Goal: Task Accomplishment & Management: Manage account settings

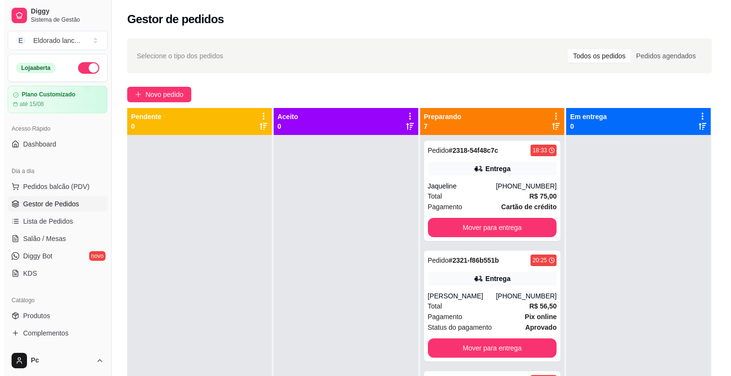
scroll to position [53, 0]
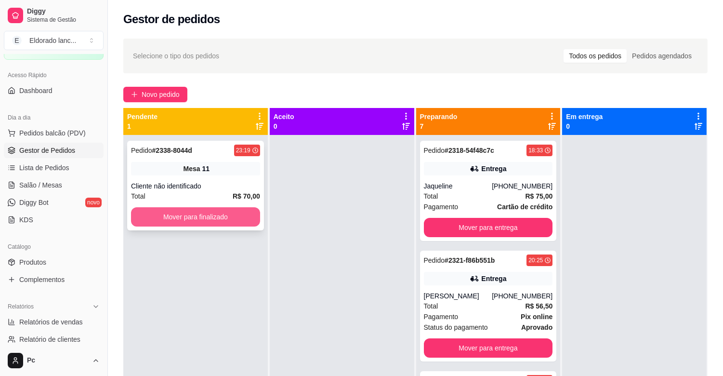
click at [208, 213] on button "Mover para finalizado" at bounding box center [195, 216] width 129 height 19
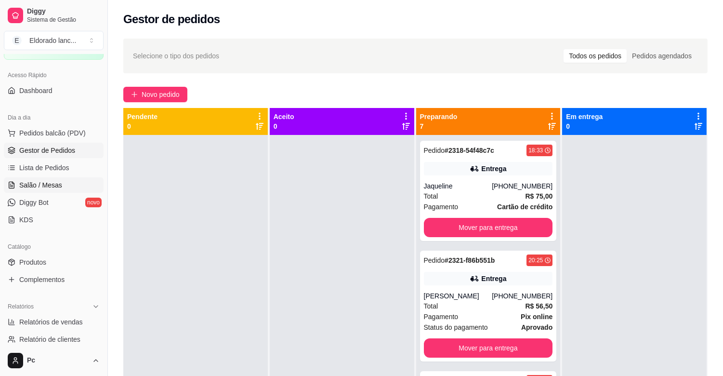
click at [56, 186] on span "Salão / Mesas" at bounding box center [40, 185] width 43 height 10
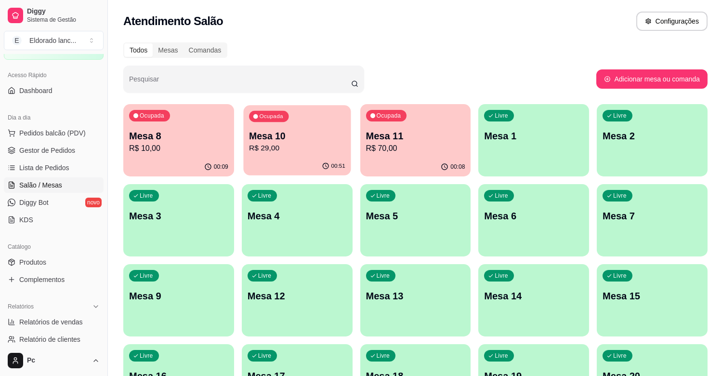
click at [309, 150] on p "R$ 29,00" at bounding box center [297, 148] width 96 height 11
click at [277, 132] on p "Mesa 10" at bounding box center [297, 136] width 96 height 13
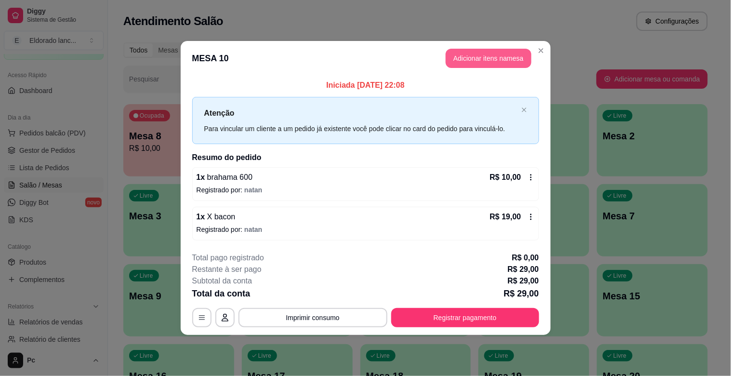
click at [506, 53] on button "Adicionar itens na mesa" at bounding box center [488, 58] width 86 height 19
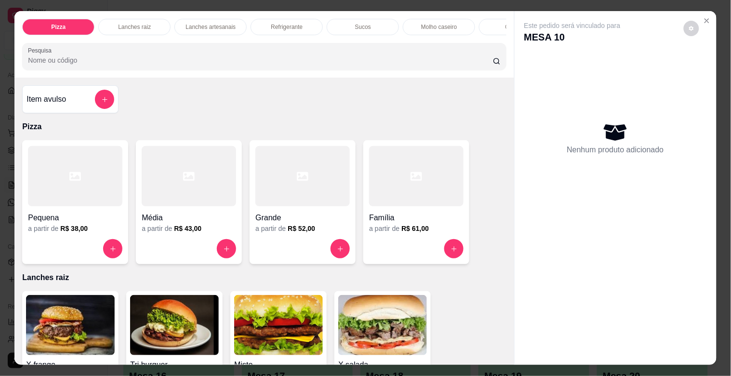
drag, startPoint x: 501, startPoint y: 109, endPoint x: 506, endPoint y: 102, distance: 8.3
click at [506, 102] on div "Item avulso Pizza Pequena a partir de R$ 38,00 Média a partir de R$ 43,00 Grand…" at bounding box center [263, 221] width 499 height 287
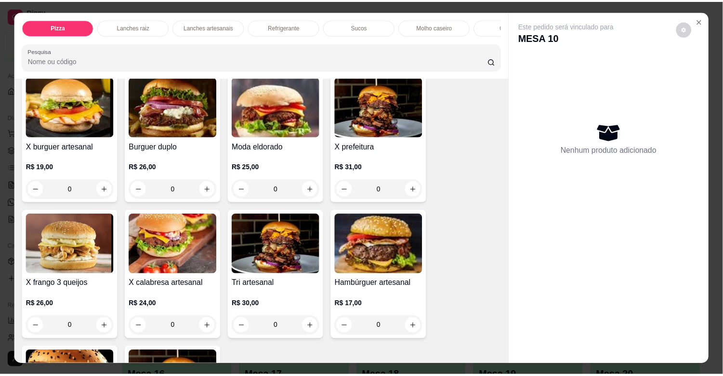
scroll to position [1692, 0]
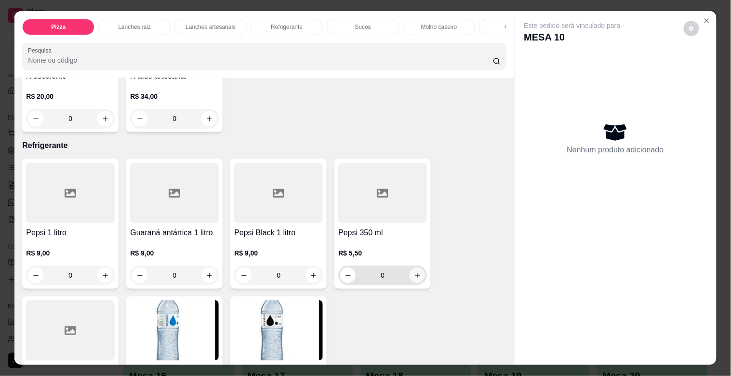
click at [417, 276] on button "increase-product-quantity" at bounding box center [416, 274] width 15 height 15
type input "1"
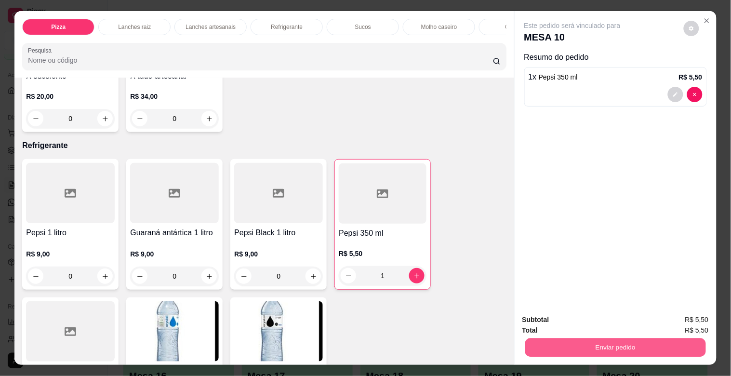
click at [628, 345] on button "Enviar pedido" at bounding box center [614, 347] width 181 height 19
click at [604, 320] on button "Não registrar e enviar pedido" at bounding box center [583, 319] width 97 height 18
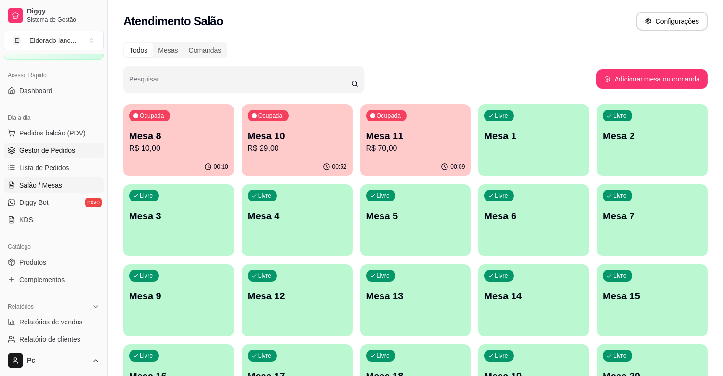
click at [45, 153] on span "Gestor de Pedidos" at bounding box center [47, 150] width 56 height 10
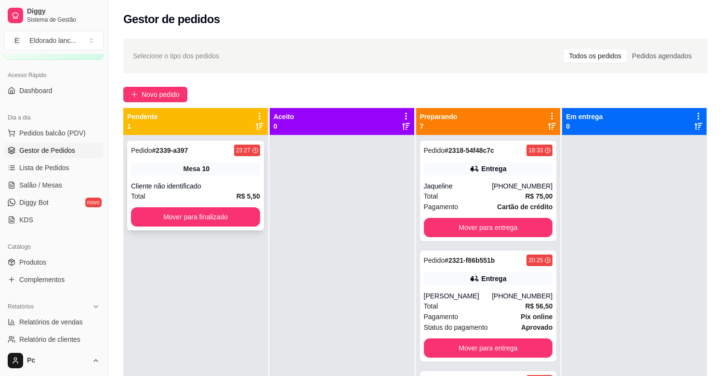
click at [145, 195] on div "Total R$ 5,50" at bounding box center [195, 196] width 129 height 11
click at [165, 212] on button "Mover para finalizado" at bounding box center [195, 217] width 125 height 19
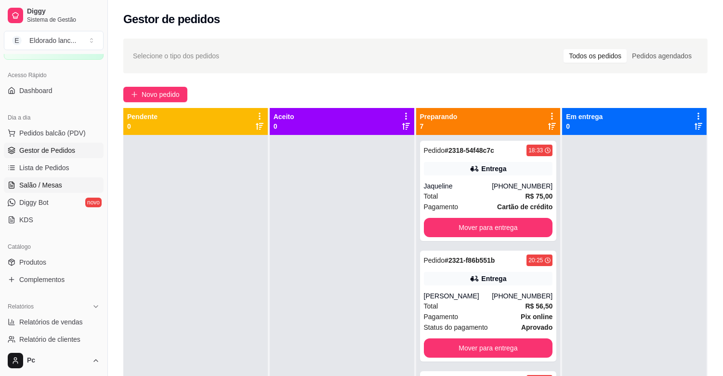
click at [53, 185] on span "Salão / Mesas" at bounding box center [40, 185] width 43 height 10
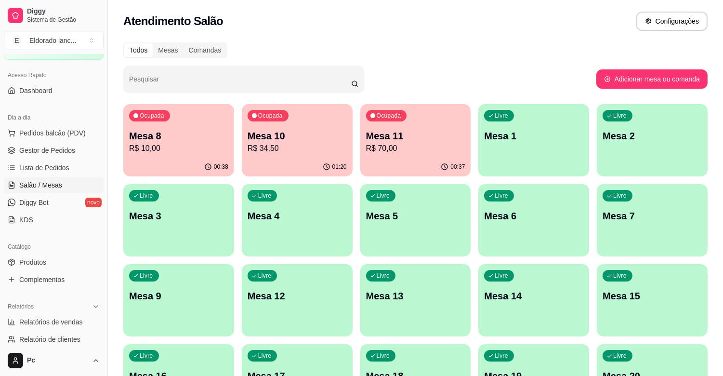
click at [300, 136] on p "Mesa 10" at bounding box center [297, 135] width 99 height 13
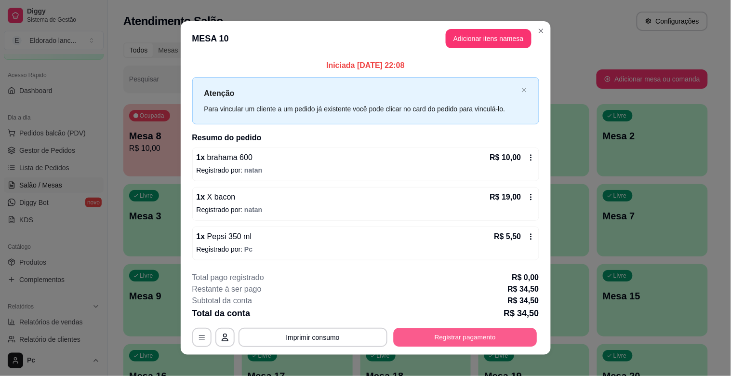
click at [456, 339] on button "Registrar pagamento" at bounding box center [465, 336] width 144 height 19
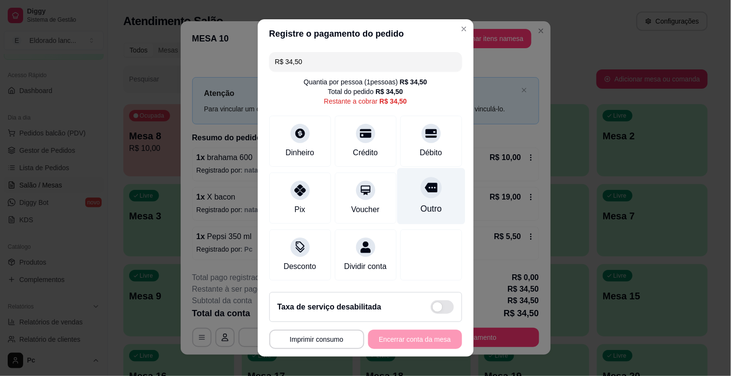
click at [420, 196] on div at bounding box center [430, 187] width 21 height 21
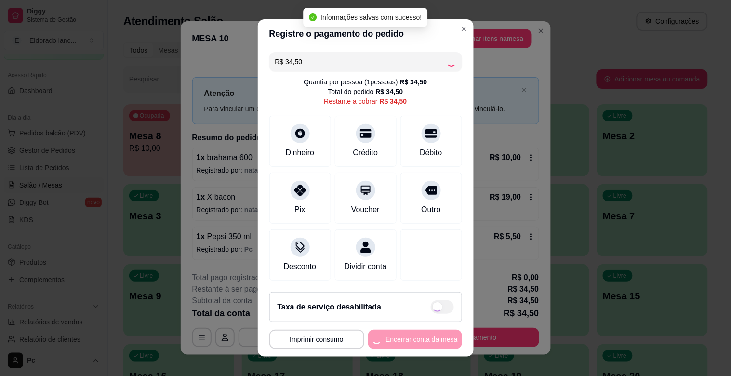
type input "R$ 0,00"
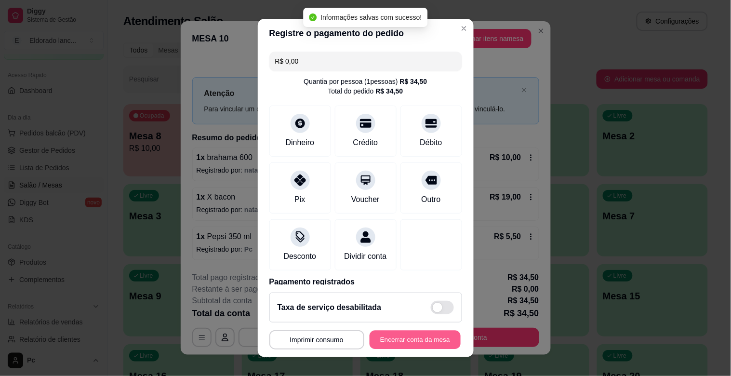
click at [391, 339] on button "Encerrar conta da mesa" at bounding box center [414, 339] width 91 height 19
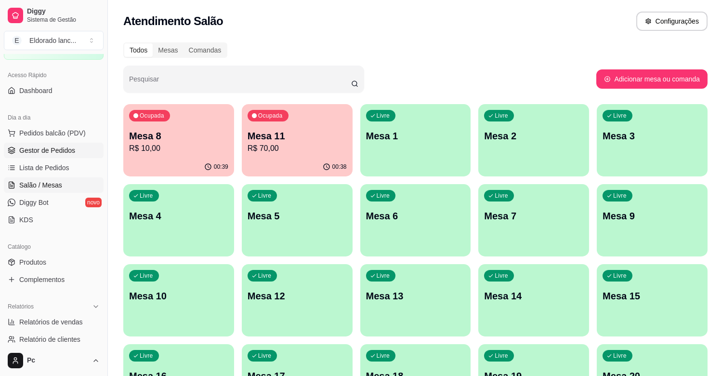
click at [78, 152] on link "Gestor de Pedidos" at bounding box center [54, 150] width 100 height 15
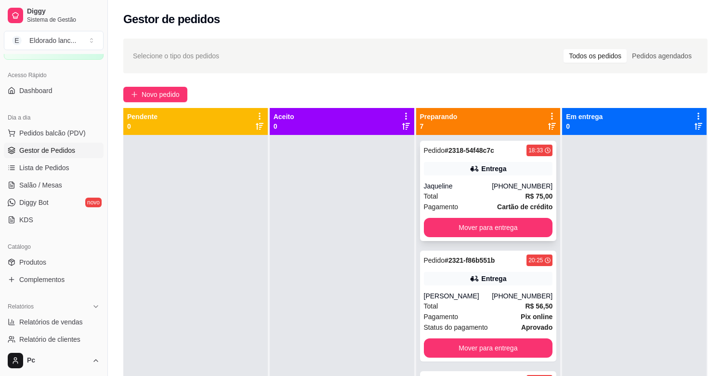
click at [459, 174] on div "Entrega" at bounding box center [488, 168] width 129 height 13
click at [522, 227] on button "Mover para entrega" at bounding box center [488, 227] width 125 height 19
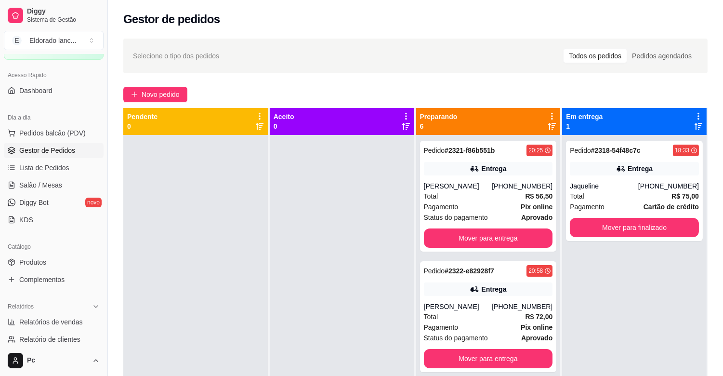
click at [522, 227] on div "Pedido # 2321-f86b551b 20:25 Entrega [PERSON_NAME] [PHONE_NUMBER] Total R$ 56,5…" at bounding box center [488, 196] width 137 height 111
click at [517, 238] on button "Mover para entrega" at bounding box center [488, 238] width 125 height 19
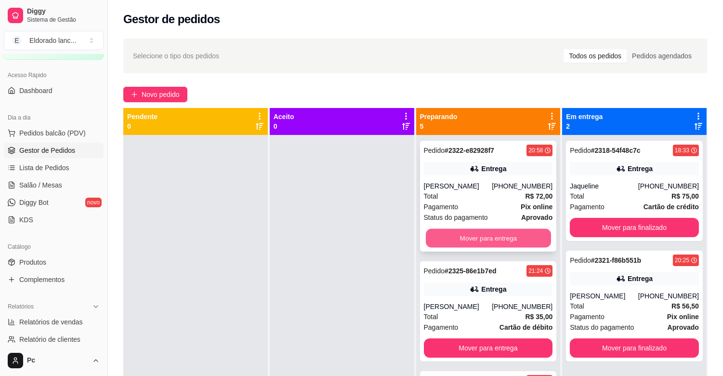
click at [517, 239] on button "Mover para entrega" at bounding box center [488, 238] width 125 height 19
click at [517, 239] on div "Mover para entrega" at bounding box center [488, 237] width 129 height 19
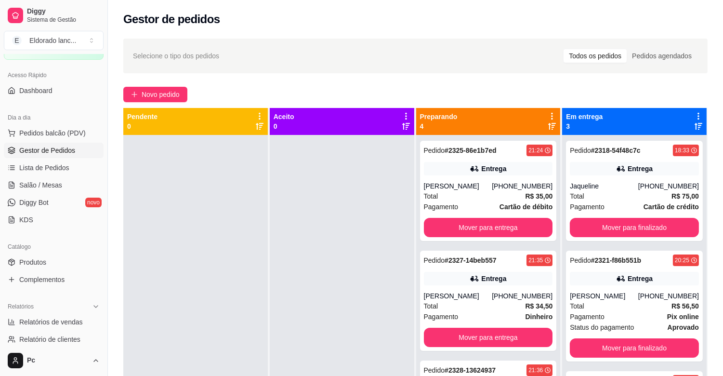
click at [517, 239] on div "Pedido # 2325-86e1b7ed 21:24 Entrega [PERSON_NAME] [PHONE_NUMBER] Total R$ 35,0…" at bounding box center [488, 191] width 137 height 100
click at [516, 230] on button "Mover para entrega" at bounding box center [488, 227] width 125 height 19
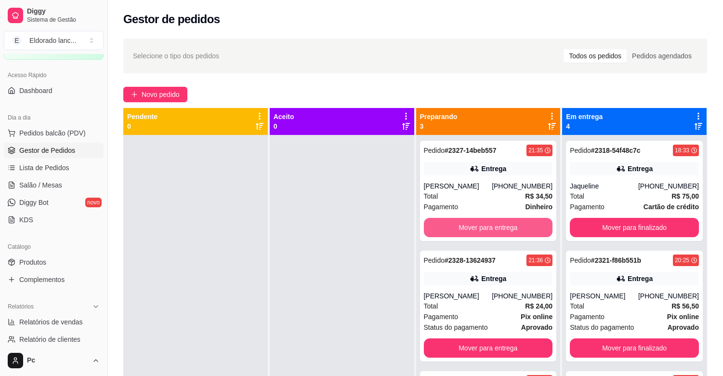
click at [516, 230] on button "Mover para entrega" at bounding box center [488, 227] width 129 height 19
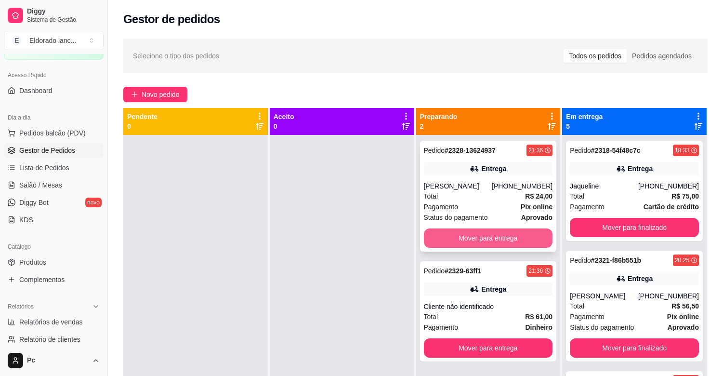
click at [510, 240] on button "Mover para entrega" at bounding box center [488, 237] width 129 height 19
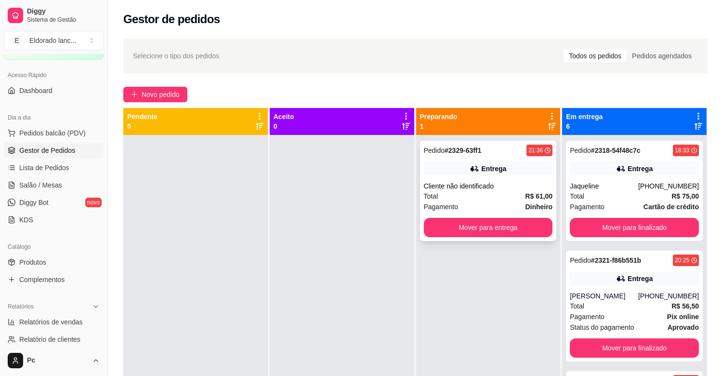
click at [507, 195] on div "Total R$ 61,00" at bounding box center [488, 196] width 129 height 11
click at [525, 221] on button "Mover para entrega" at bounding box center [488, 227] width 129 height 19
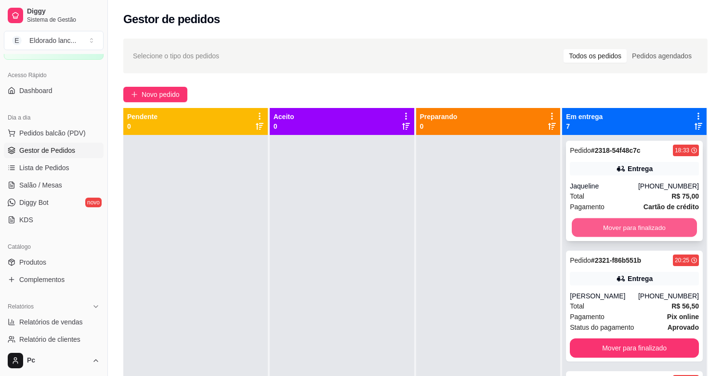
click at [585, 223] on button "Mover para finalizado" at bounding box center [634, 227] width 125 height 19
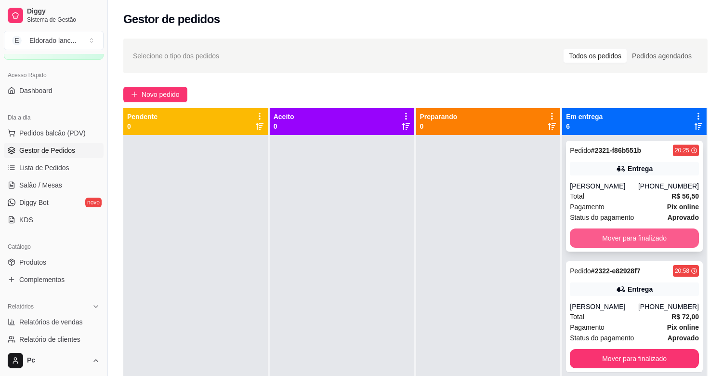
drag, startPoint x: 585, startPoint y: 223, endPoint x: 586, endPoint y: 234, distance: 10.6
click at [586, 234] on div "Pedido # 2321-f86b551b 20:25 Entrega [PERSON_NAME] [PHONE_NUMBER] Total R$ 56,5…" at bounding box center [634, 196] width 137 height 111
click at [586, 234] on button "Mover para finalizado" at bounding box center [634, 237] width 129 height 19
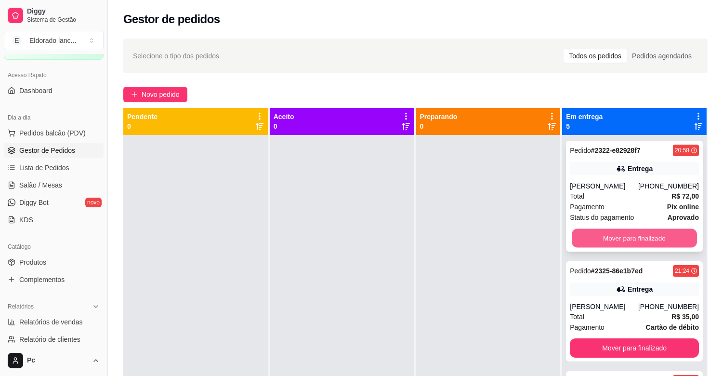
click at [586, 235] on button "Mover para finalizado" at bounding box center [634, 238] width 125 height 19
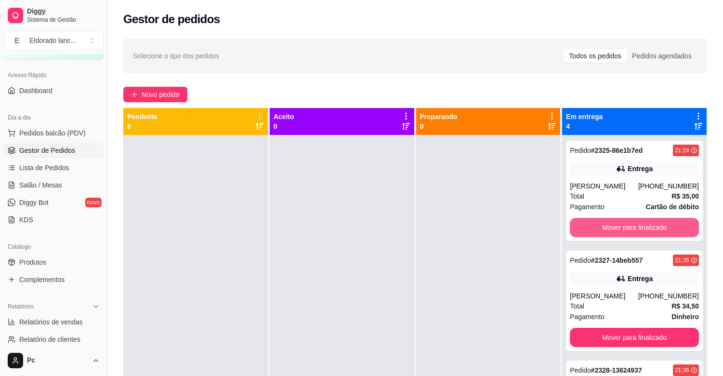
click at [584, 236] on button "Mover para finalizado" at bounding box center [634, 227] width 129 height 19
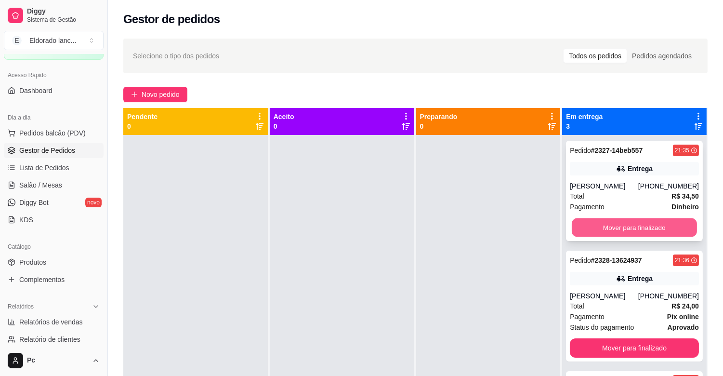
click at [584, 229] on button "Mover para finalizado" at bounding box center [634, 227] width 125 height 19
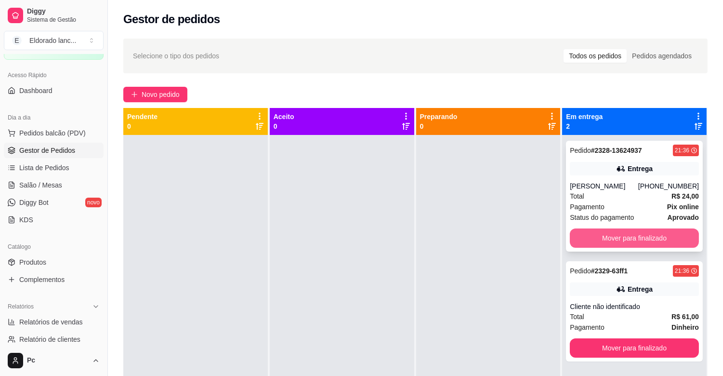
click at [583, 229] on button "Mover para finalizado" at bounding box center [634, 237] width 129 height 19
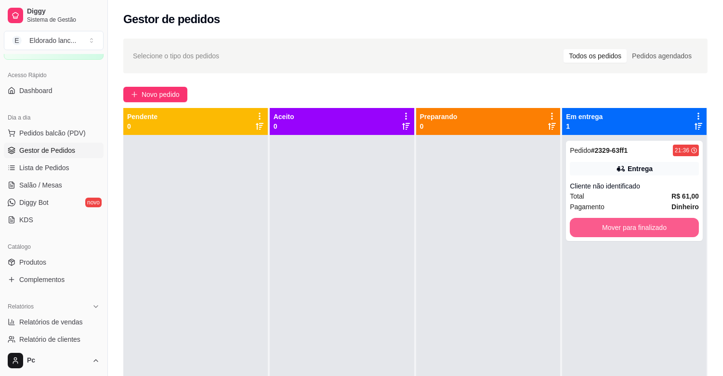
click at [583, 229] on button "Mover para finalizado" at bounding box center [634, 227] width 129 height 19
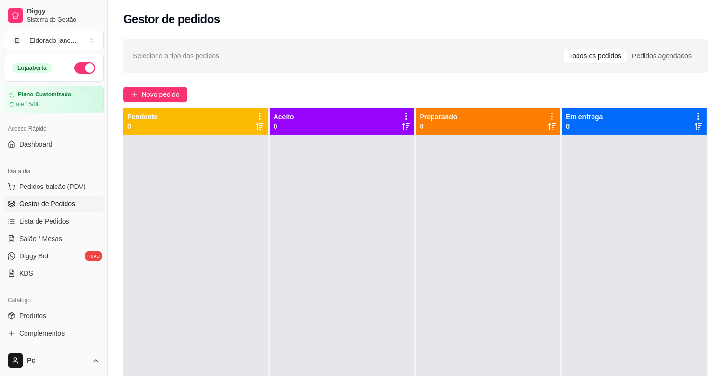
click at [79, 70] on button "button" at bounding box center [84, 68] width 21 height 12
